Goal: Navigation & Orientation: Find specific page/section

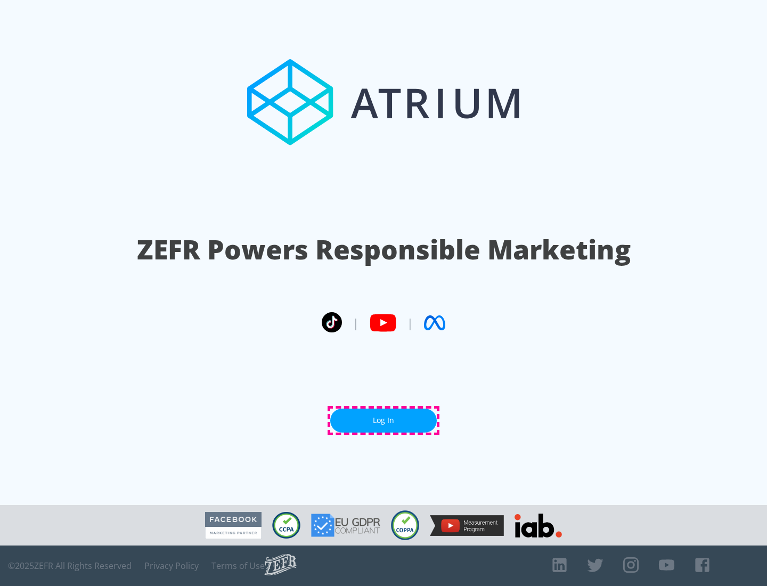
click at [384, 420] on link "Log In" at bounding box center [383, 421] width 107 height 24
